Goal: Task Accomplishment & Management: Manage account settings

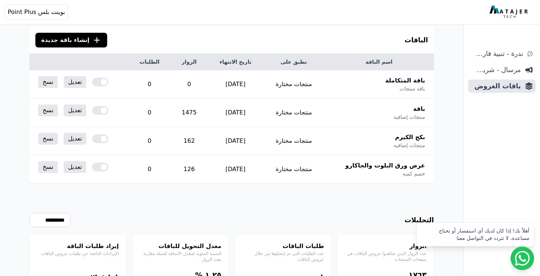
scroll to position [63, 0]
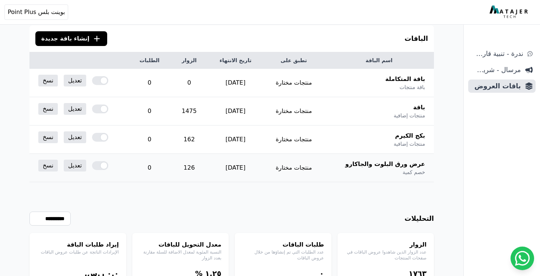
click at [99, 166] on div at bounding box center [100, 165] width 16 height 9
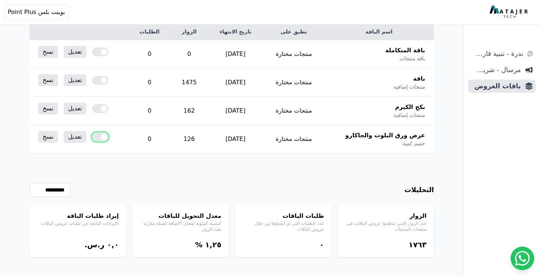
scroll to position [97, 0]
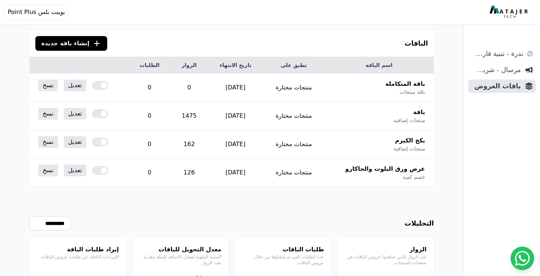
scroll to position [116, 0]
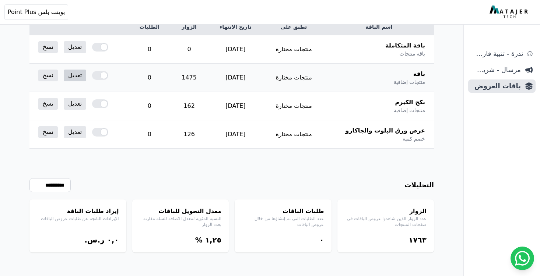
click at [81, 78] on link "تعديل" at bounding box center [75, 76] width 22 height 12
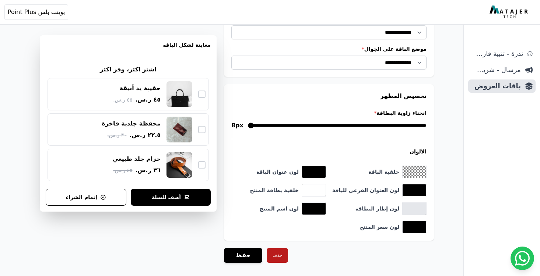
scroll to position [702, 0]
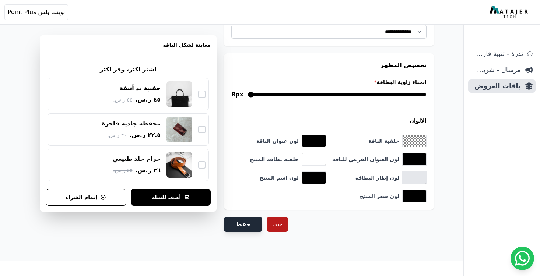
click at [235, 223] on button "حفظ" at bounding box center [243, 224] width 38 height 15
